Goal: Find specific page/section: Find specific page/section

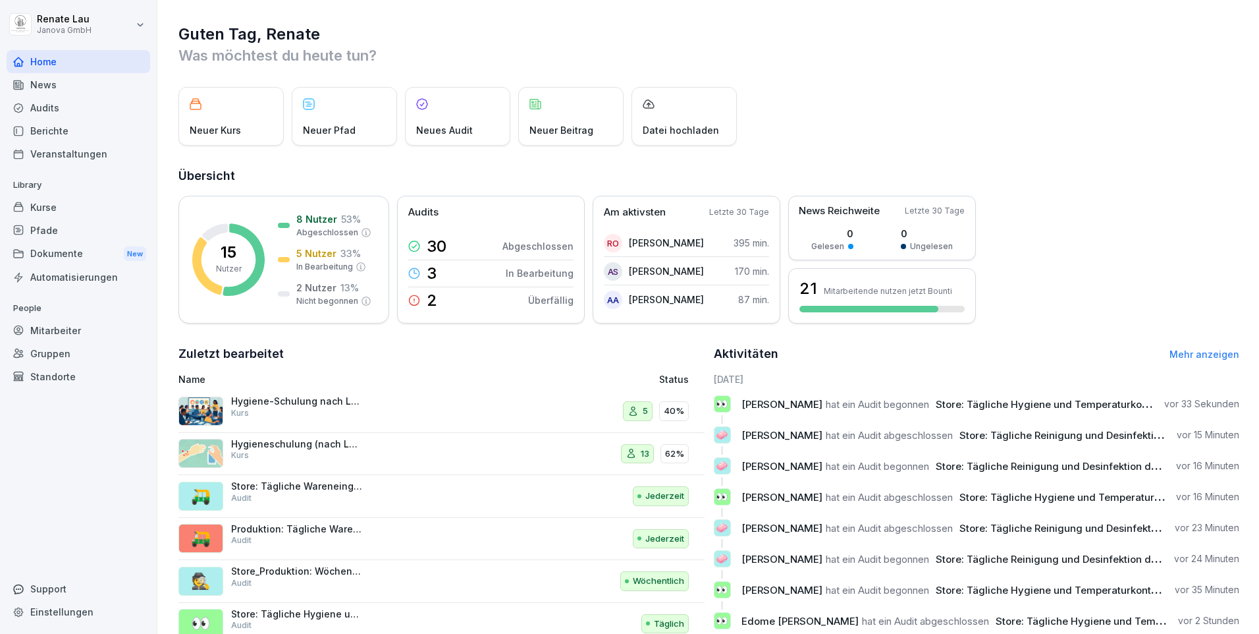
click at [36, 109] on div "Audits" at bounding box center [79, 107] width 144 height 23
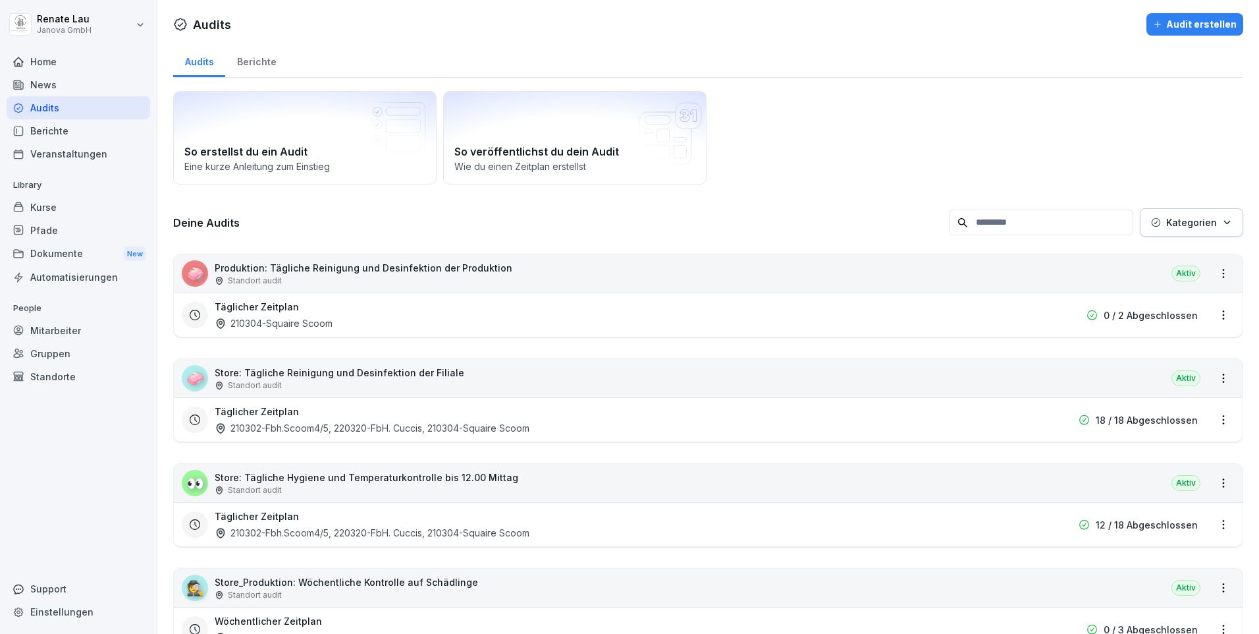
click at [269, 367] on p "Store: Tägliche Reinigung und Desinfektion der Filiale" at bounding box center [340, 373] width 250 height 14
click at [286, 481] on p "Store: Tägliche Hygiene und Temperaturkontrolle bis 12.00 Mittag" at bounding box center [367, 477] width 304 height 14
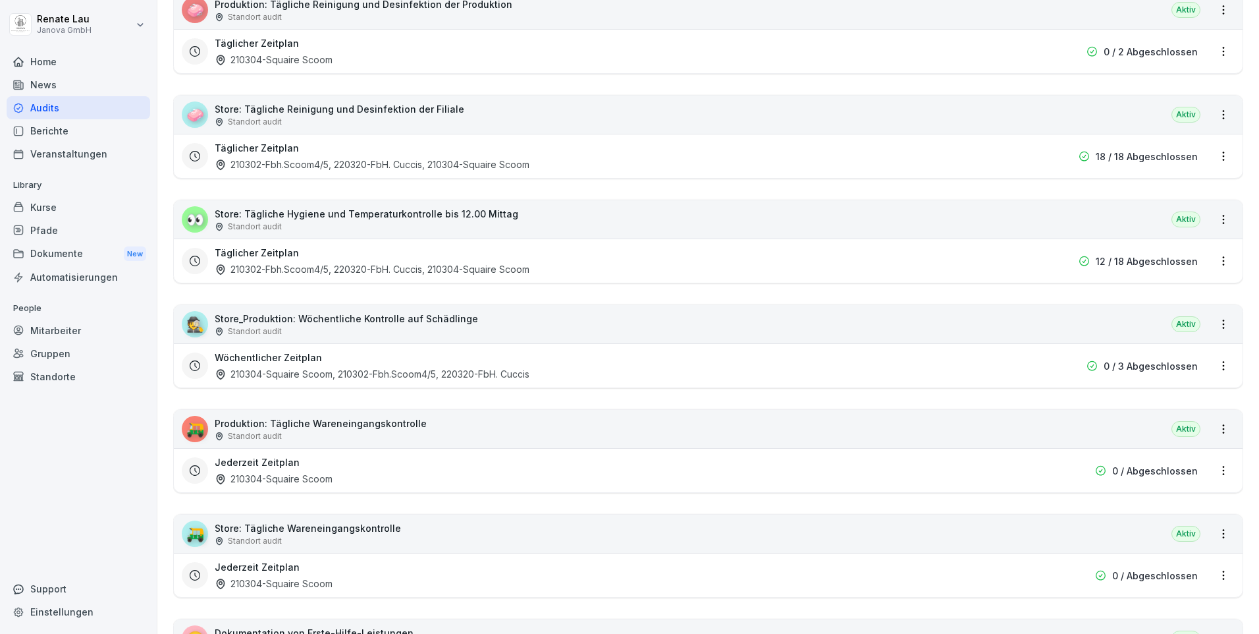
scroll to position [461, 0]
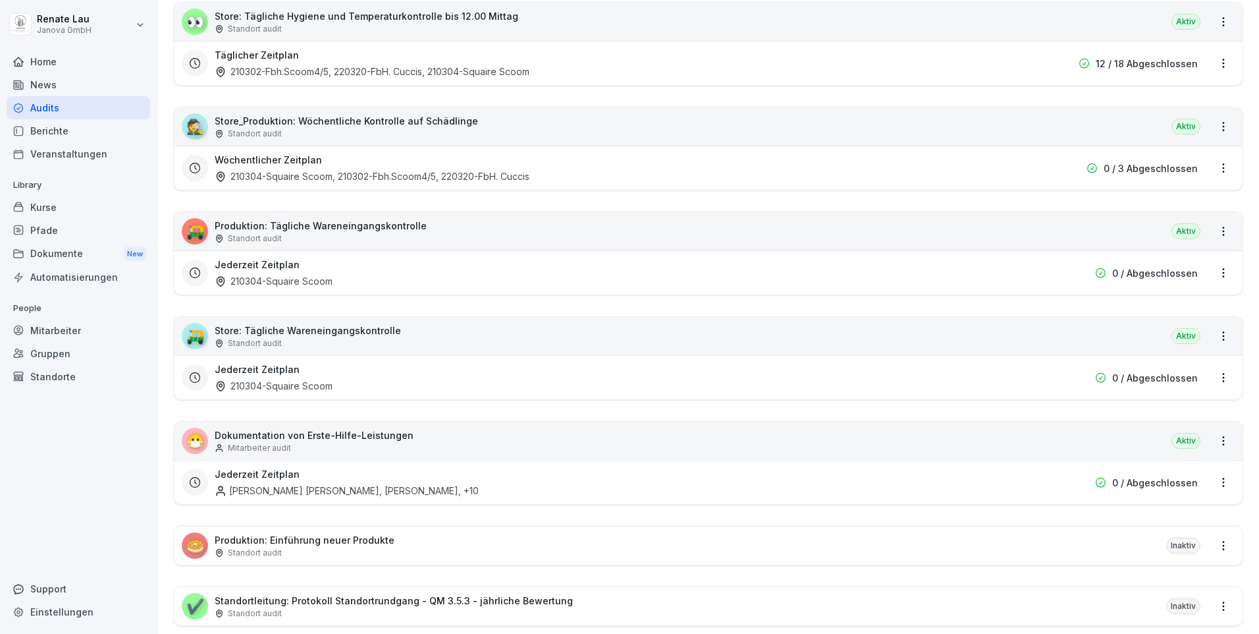
click at [325, 436] on p "Dokumentation von Erste-Hilfe-Leistungen" at bounding box center [314, 435] width 199 height 14
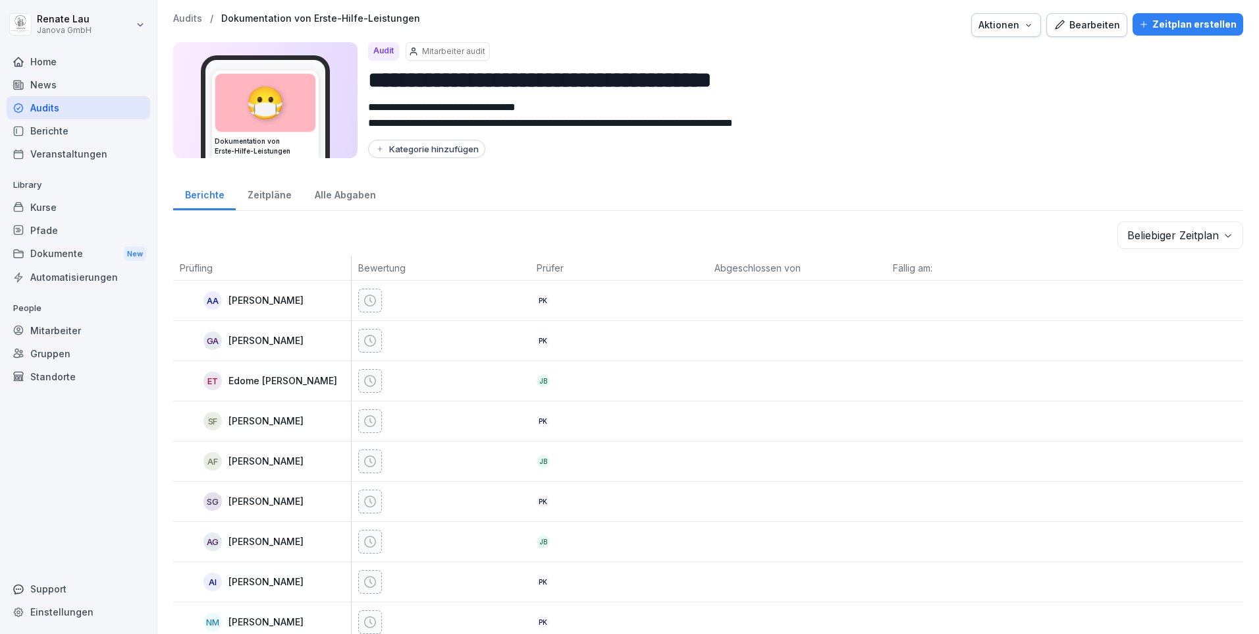
click at [263, 194] on div "Zeitpläne" at bounding box center [269, 193] width 67 height 34
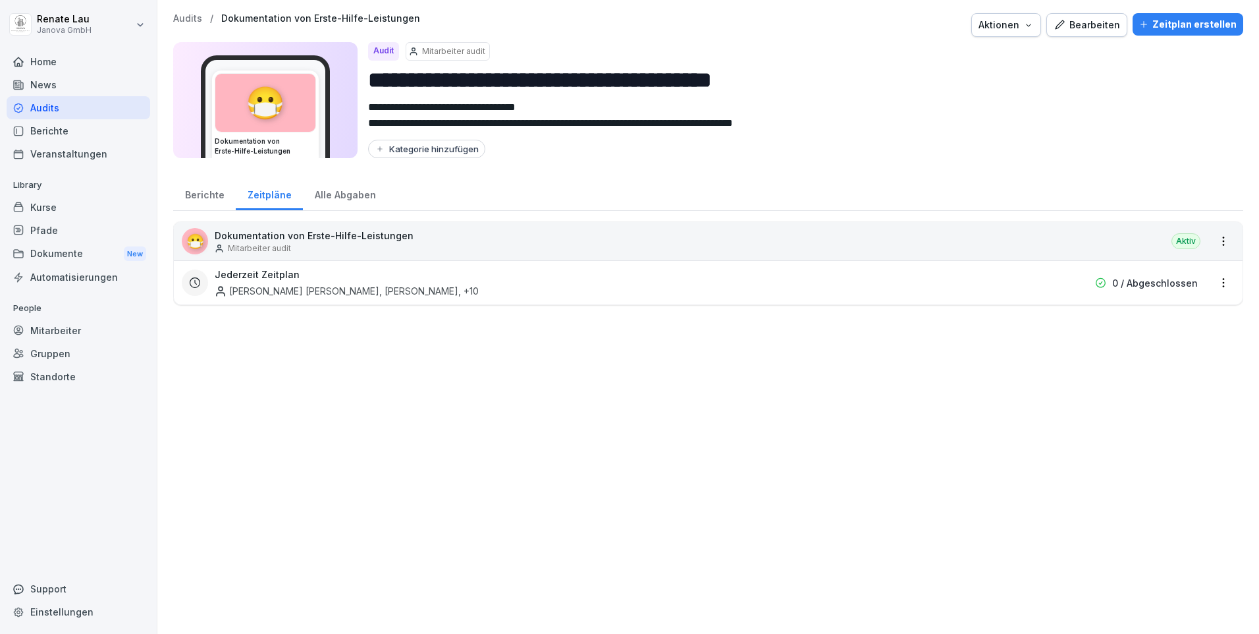
click at [335, 195] on div "Alle Abgaben" at bounding box center [345, 193] width 84 height 34
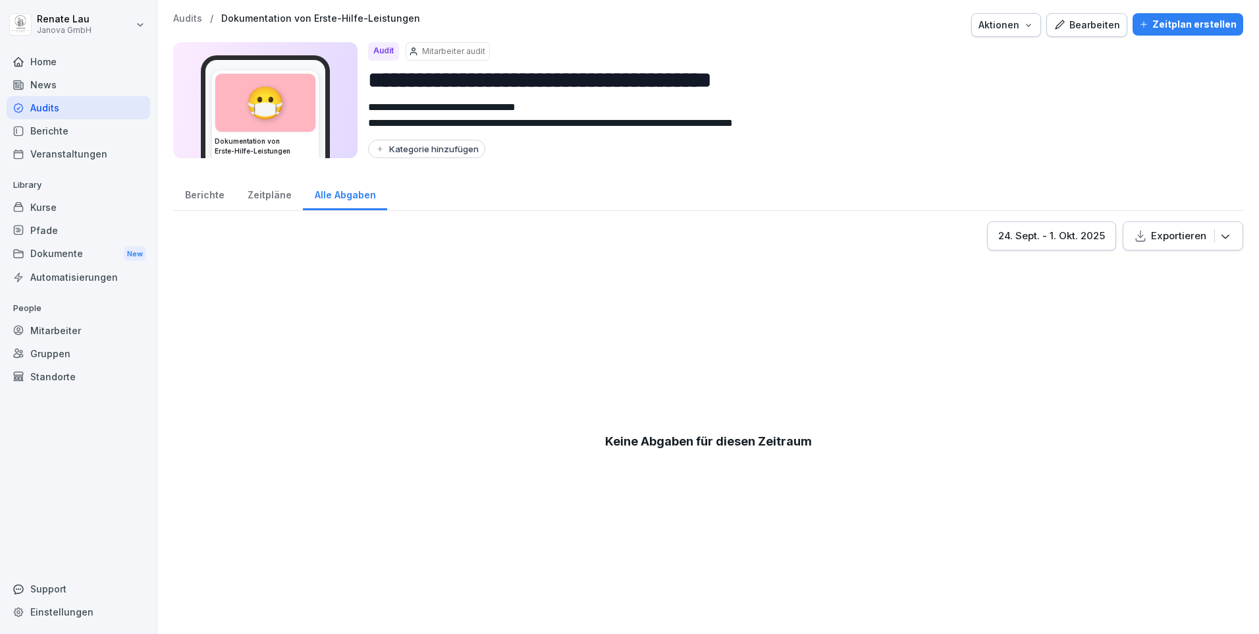
click at [215, 195] on div "Berichte" at bounding box center [204, 193] width 63 height 34
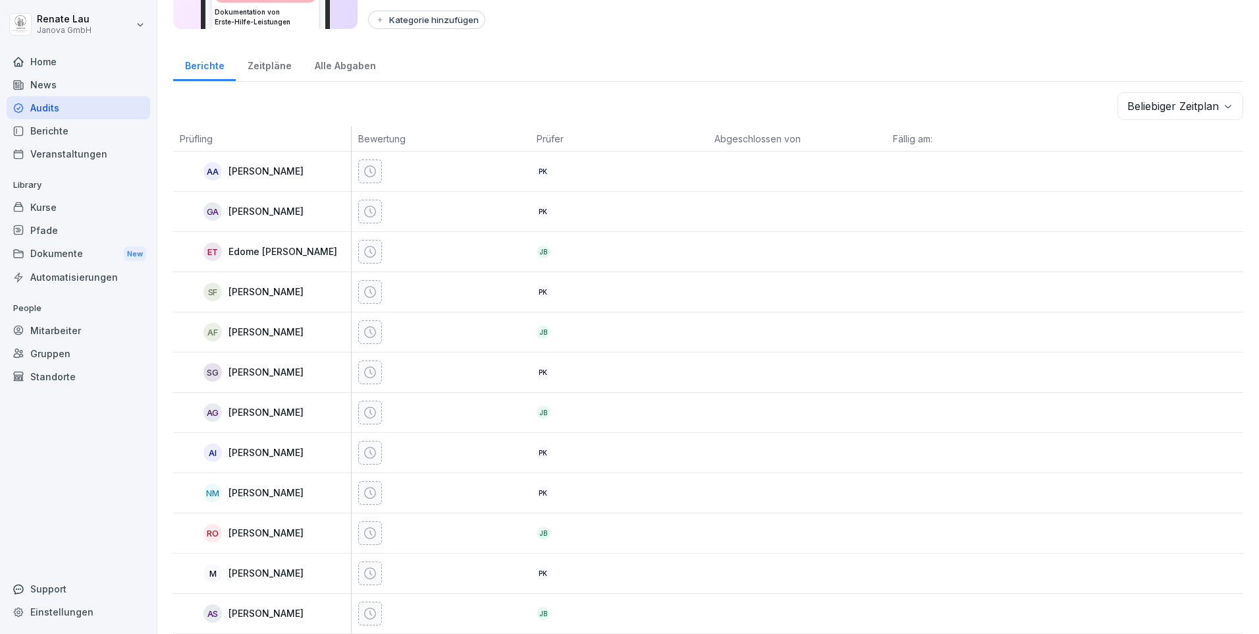
scroll to position [7, 0]
